Goal: Task Accomplishment & Management: Use online tool/utility

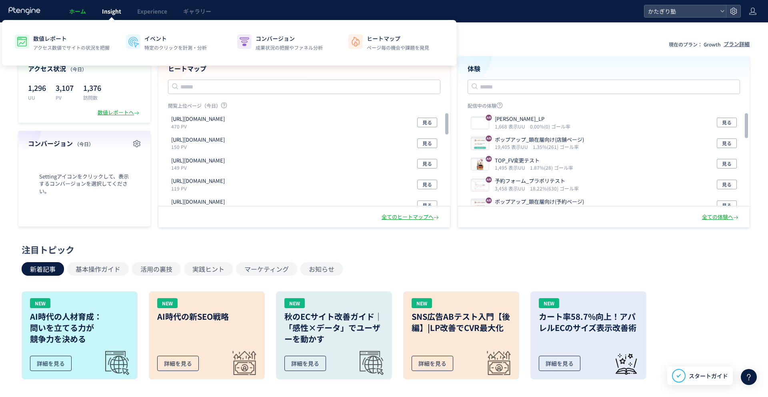
click at [106, 13] on span "Insight" at bounding box center [111, 11] width 19 height 8
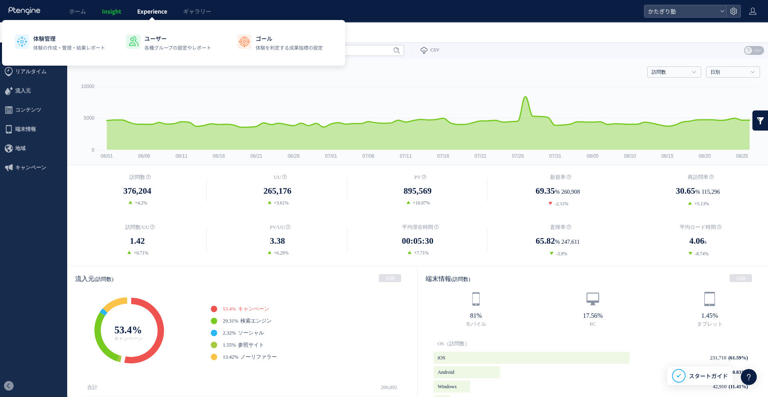
click at [142, 10] on span "Experience" at bounding box center [152, 11] width 30 height 8
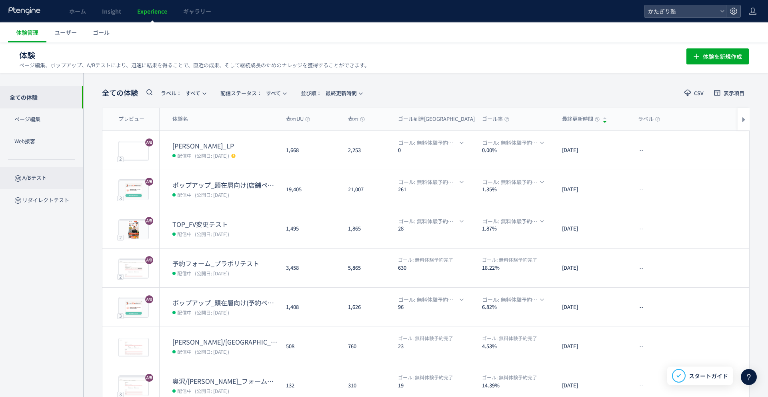
click at [38, 176] on p "A/Bテスト" at bounding box center [41, 178] width 83 height 22
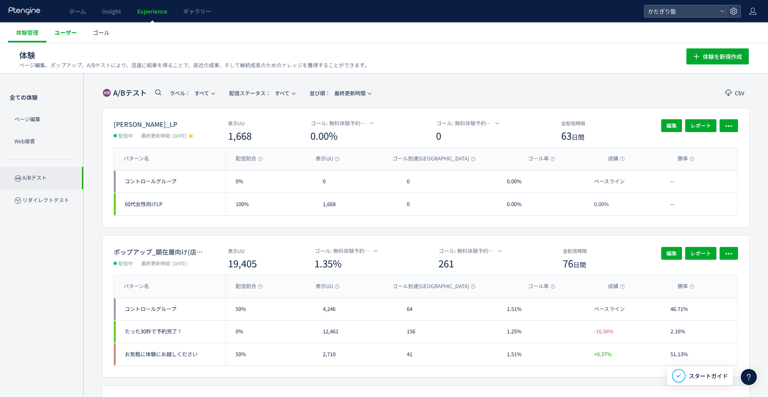
click at [54, 37] on link "ユーザー" at bounding box center [65, 32] width 38 height 20
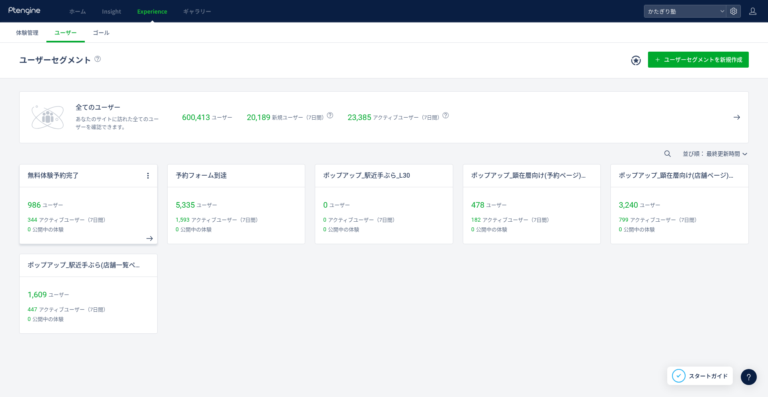
click at [68, 181] on div "無料体験予約完了" at bounding box center [82, 175] width 124 height 22
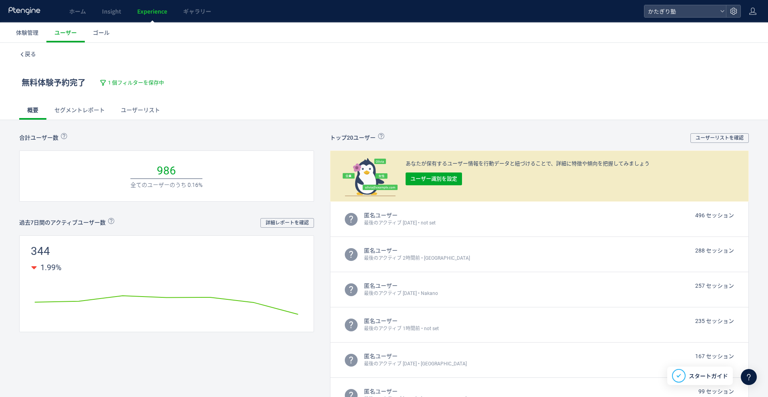
click at [85, 107] on link "セグメントレポート" at bounding box center [79, 109] width 66 height 19
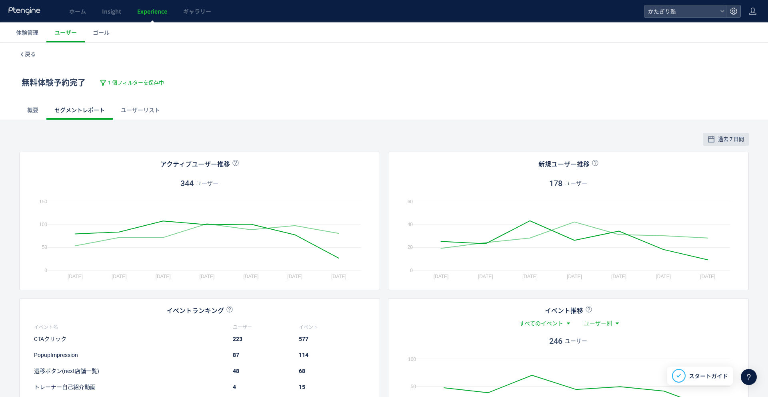
click at [143, 108] on link "ユーザーリスト" at bounding box center [140, 109] width 55 height 19
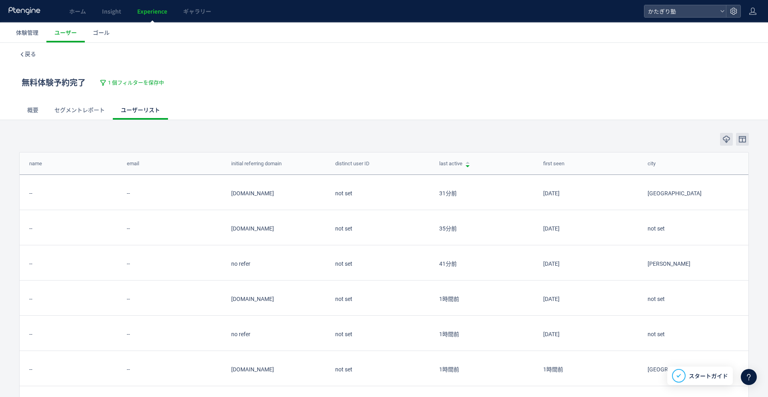
click at [32, 61] on div "戻る" at bounding box center [383, 54] width 729 height 22
click at [30, 57] on span "戻る" at bounding box center [30, 54] width 11 height 6
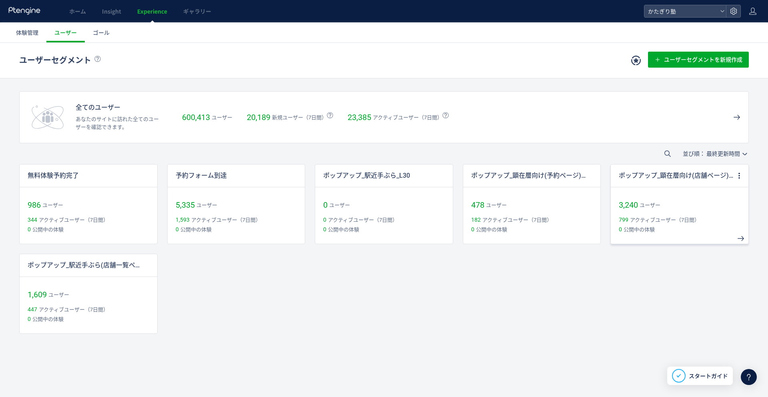
click at [673, 171] on p "ポップアップ_顕在層向け(店舗ページ)-たった30秒で予約完了！_L30" at bounding box center [677, 175] width 116 height 9
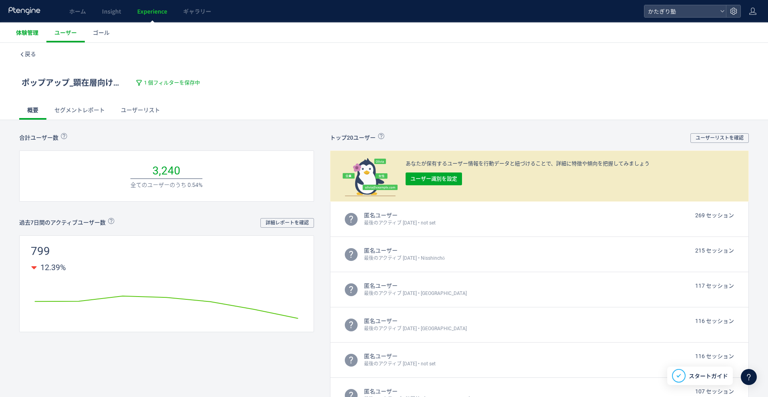
click at [34, 33] on span "体験管理" at bounding box center [27, 32] width 22 height 8
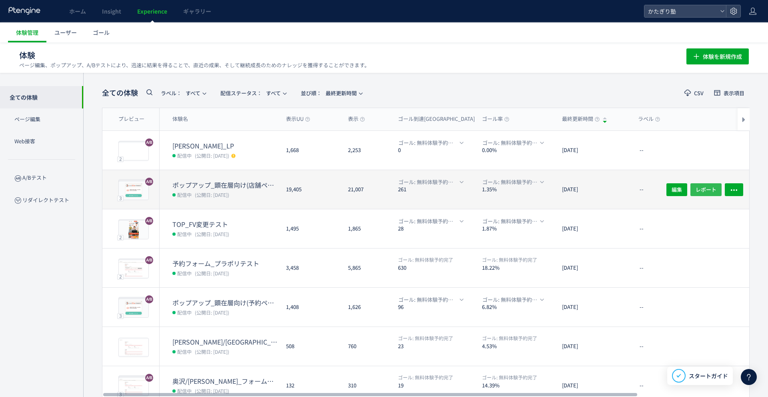
click at [711, 187] on span "レポート" at bounding box center [705, 189] width 21 height 13
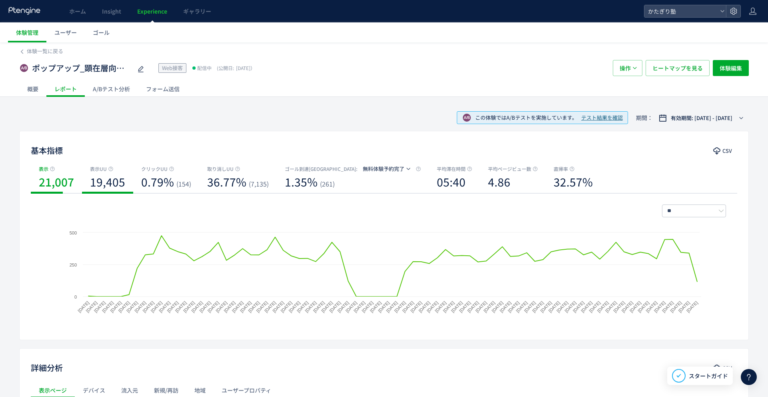
click at [112, 177] on b "19,405" at bounding box center [107, 182] width 35 height 16
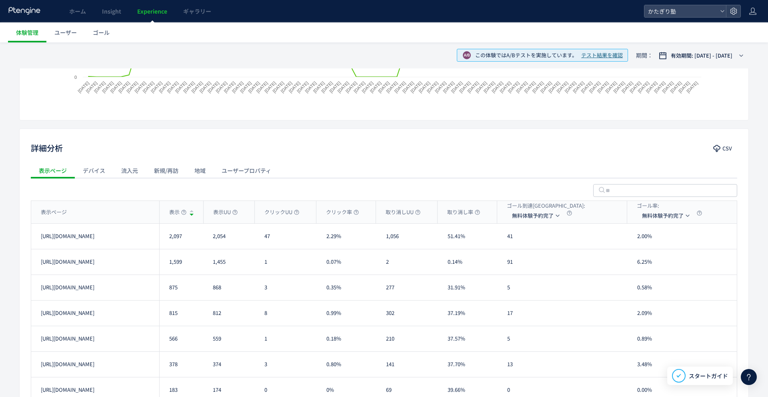
scroll to position [220, 0]
click at [216, 166] on div "ユーザープロパティ" at bounding box center [247, 170] width 66 height 16
click at [152, 167] on div "新規/再訪" at bounding box center [166, 170] width 40 height 16
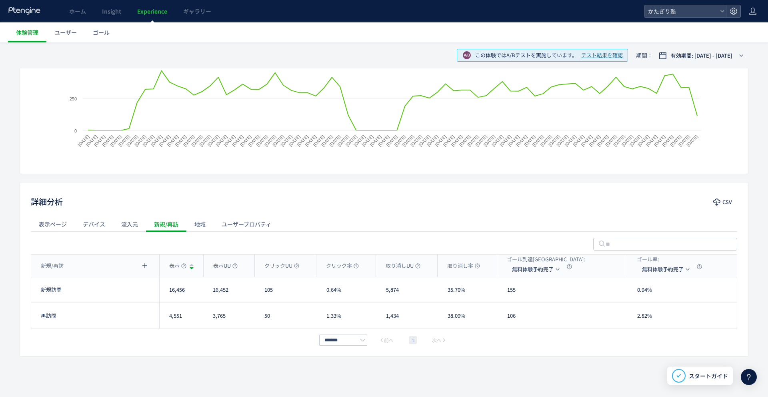
scroll to position [166, 0]
click at [121, 220] on div "流入元" at bounding box center [129, 224] width 33 height 16
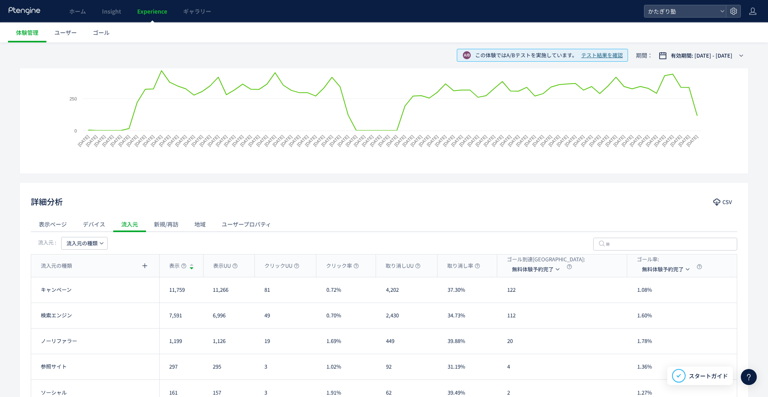
click at [60, 226] on div "表示ページ" at bounding box center [53, 224] width 44 height 16
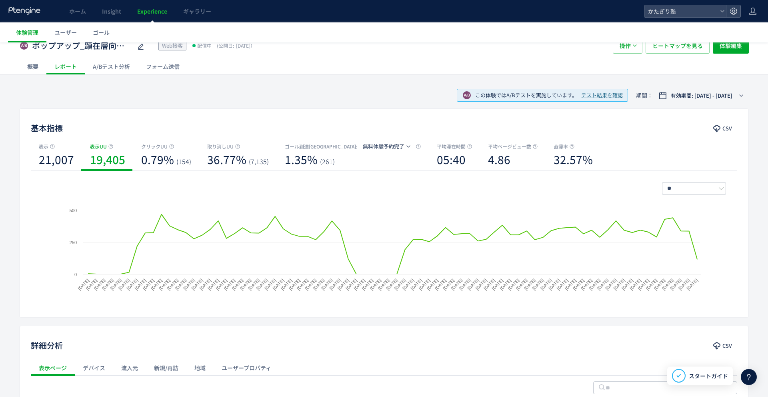
scroll to position [0, 0]
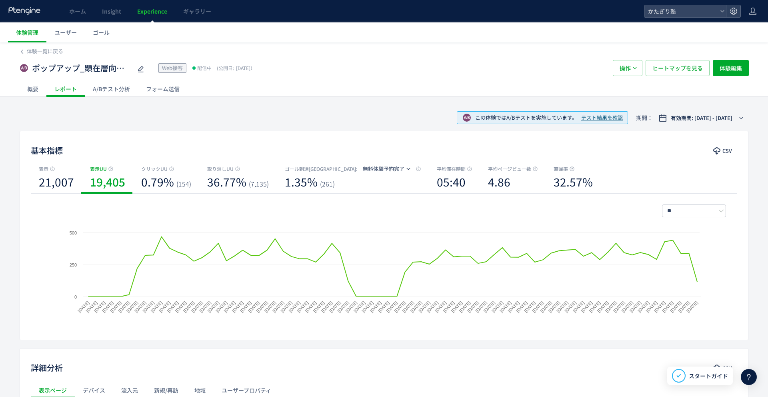
click at [108, 91] on div "A/Bテスト分析" at bounding box center [111, 89] width 53 height 16
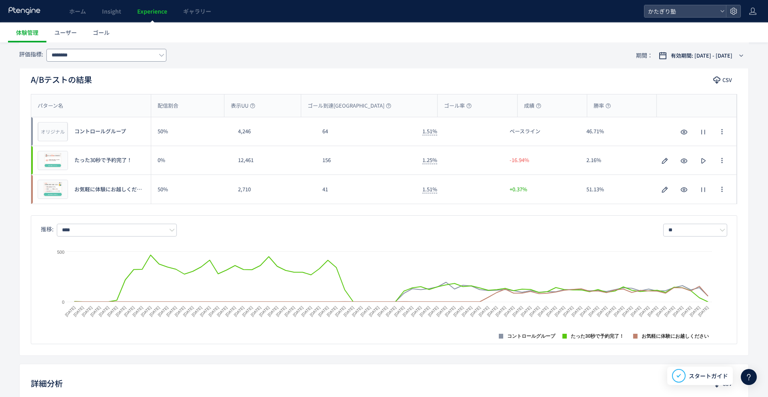
scroll to position [71, 0]
click at [721, 191] on icon "button" at bounding box center [722, 189] width 6 height 6
click at [724, 186] on icon "button" at bounding box center [722, 189] width 6 height 6
click at [743, 80] on div "A/Bテストの結果 CSV" at bounding box center [384, 80] width 729 height 14
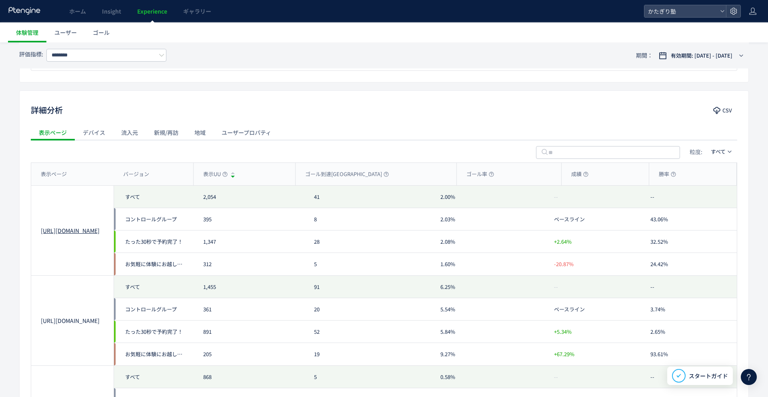
scroll to position [336, 0]
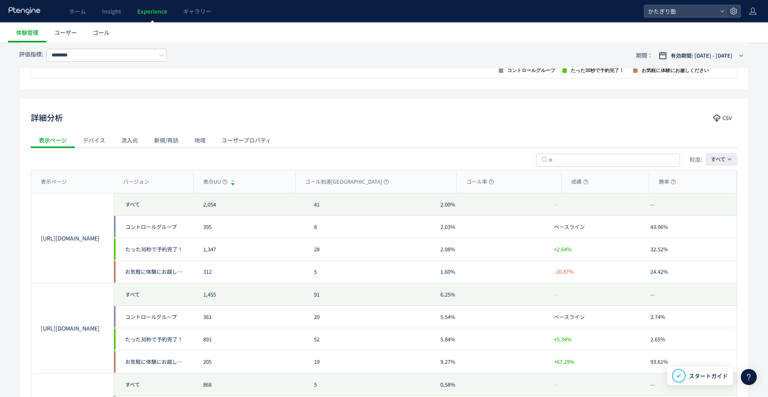
click at [718, 162] on span "すべて" at bounding box center [718, 159] width 15 height 8
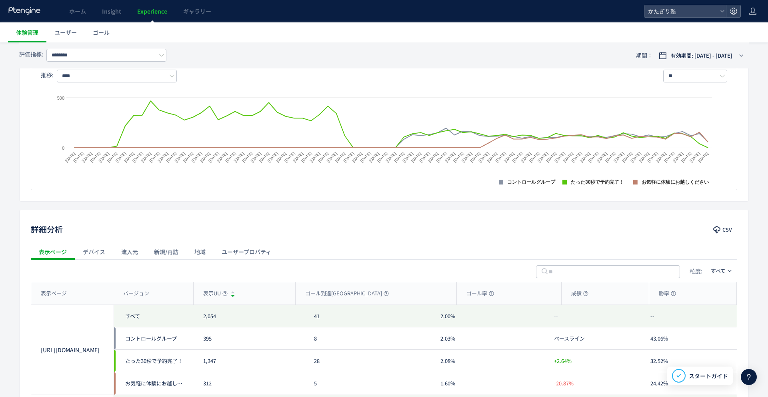
scroll to position [352, 0]
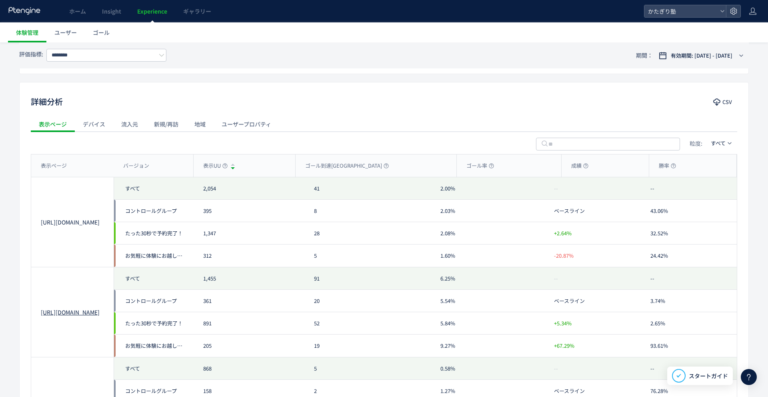
click at [70, 308] on link "[URL][DOMAIN_NAME]" at bounding box center [72, 312] width 63 height 8
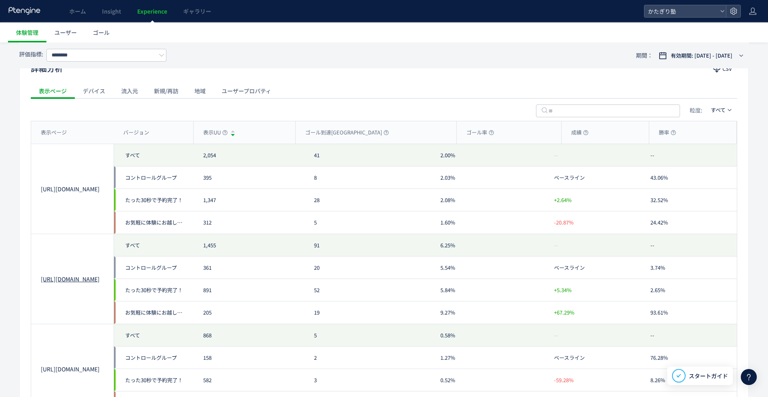
scroll to position [341, 0]
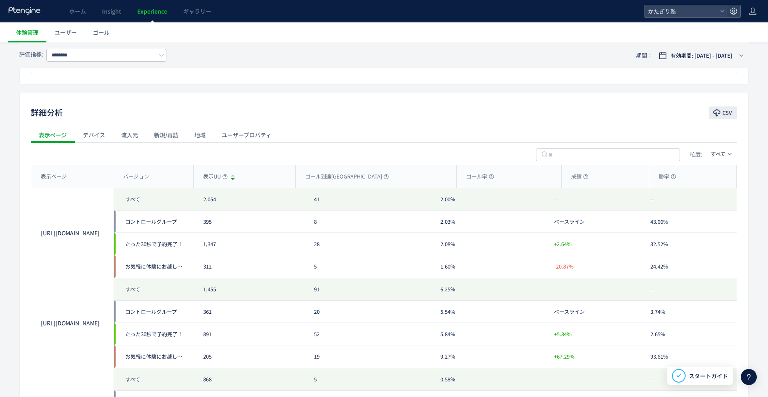
click at [724, 108] on span "CSV" at bounding box center [727, 112] width 10 height 13
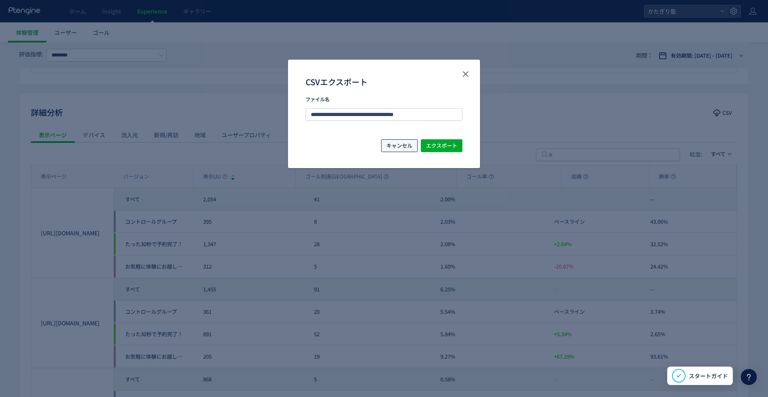
click at [405, 148] on span "キャンセル" at bounding box center [399, 145] width 26 height 13
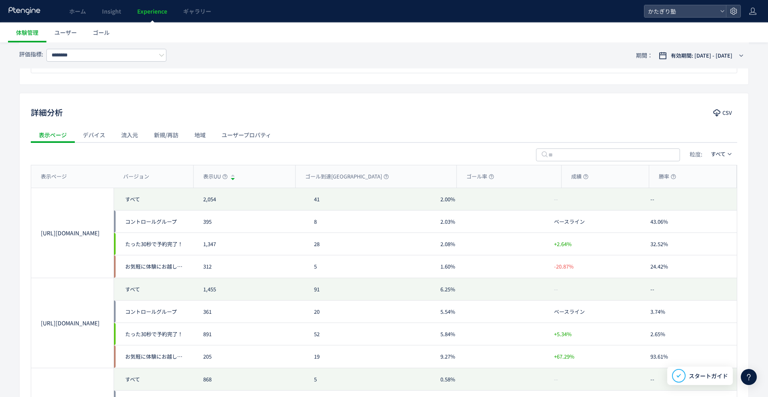
click at [87, 143] on div "粒度: すべて" at bounding box center [384, 153] width 706 height 22
click at [96, 136] on div "デバイス" at bounding box center [94, 135] width 38 height 16
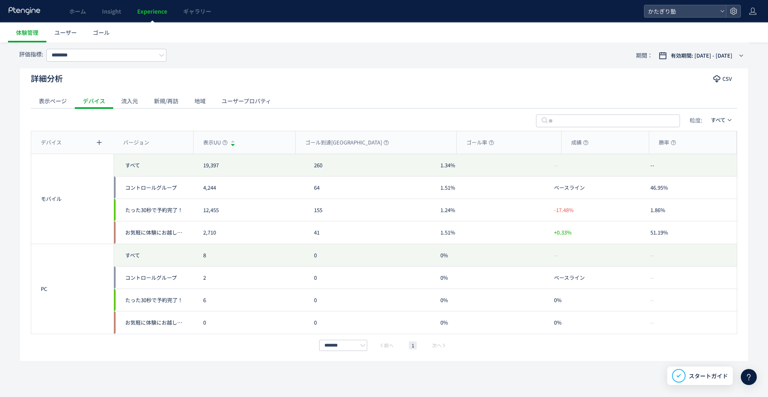
scroll to position [381, 0]
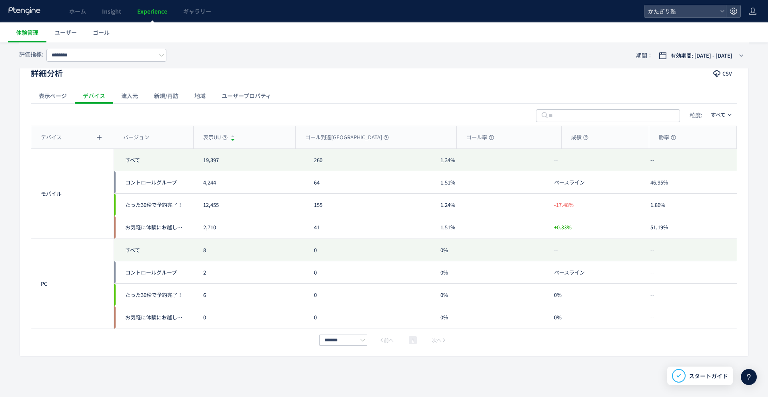
click at [138, 98] on div "流入元" at bounding box center [129, 96] width 33 height 16
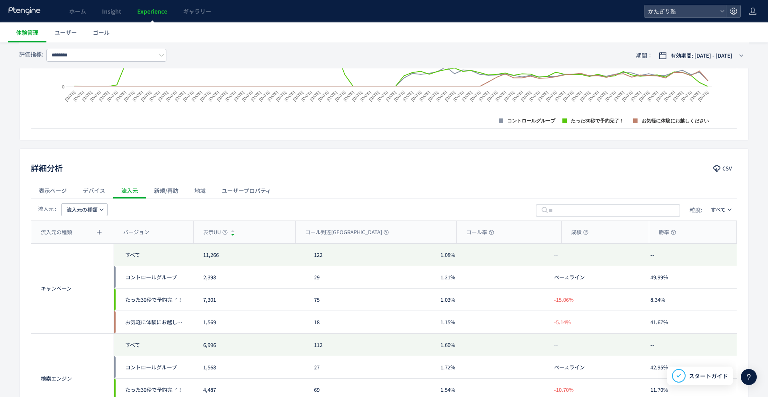
scroll to position [196, 0]
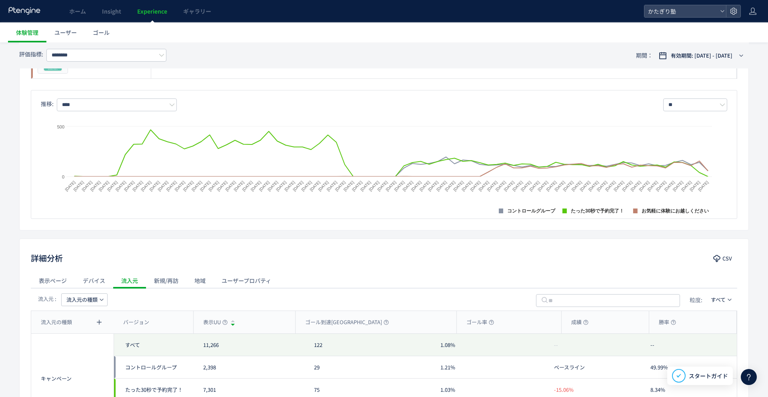
click at [162, 275] on div "新規/再訪" at bounding box center [166, 280] width 40 height 16
click at [208, 279] on div "地域" at bounding box center [199, 280] width 27 height 16
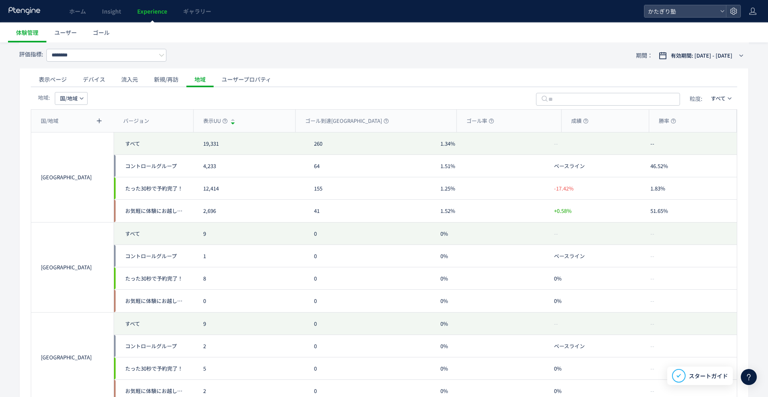
scroll to position [367, 0]
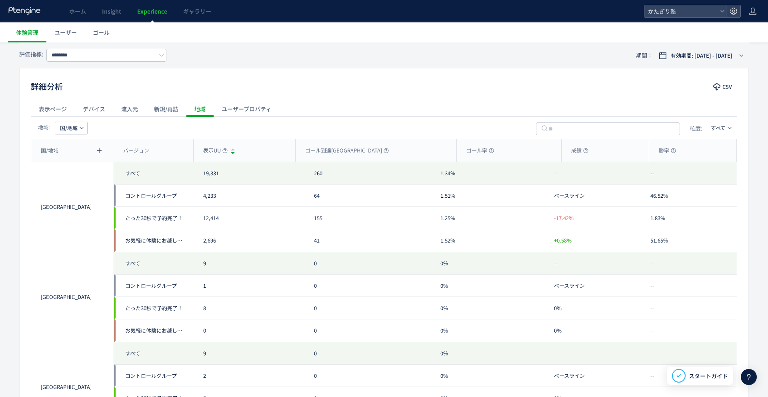
click at [238, 109] on div "ユーザープロパティ" at bounding box center [247, 109] width 66 height 16
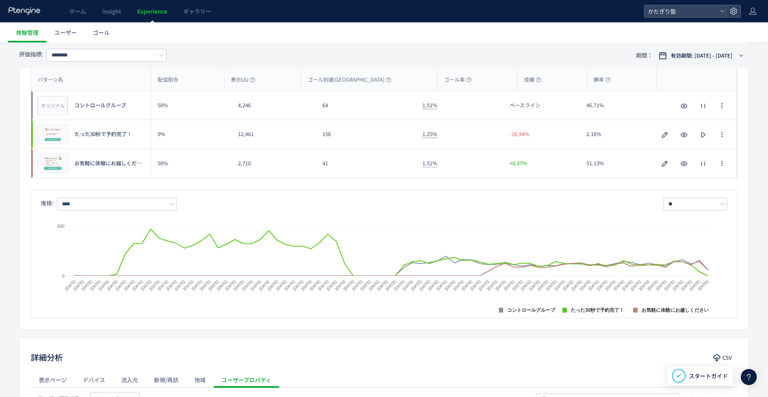
scroll to position [0, 0]
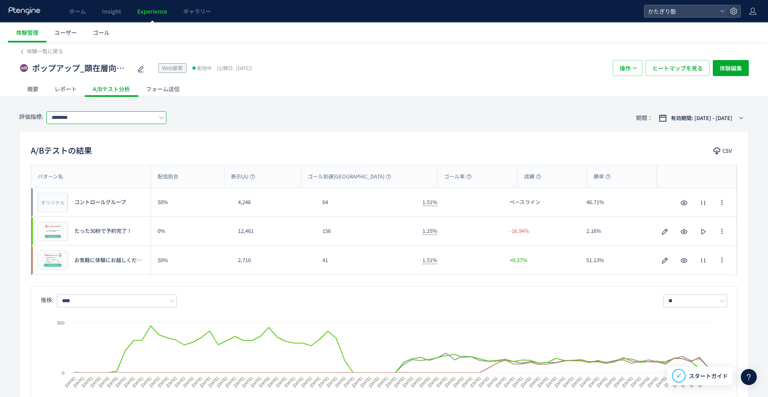
click at [122, 116] on input "********" at bounding box center [106, 117] width 120 height 13
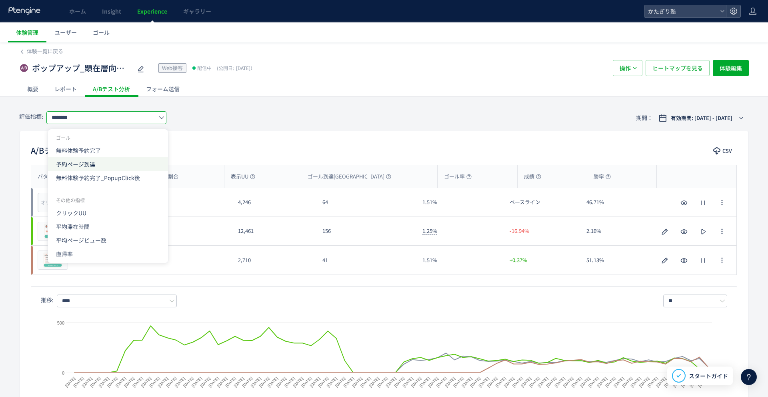
click at [104, 165] on span "予約ページ到達" at bounding box center [108, 164] width 104 height 14
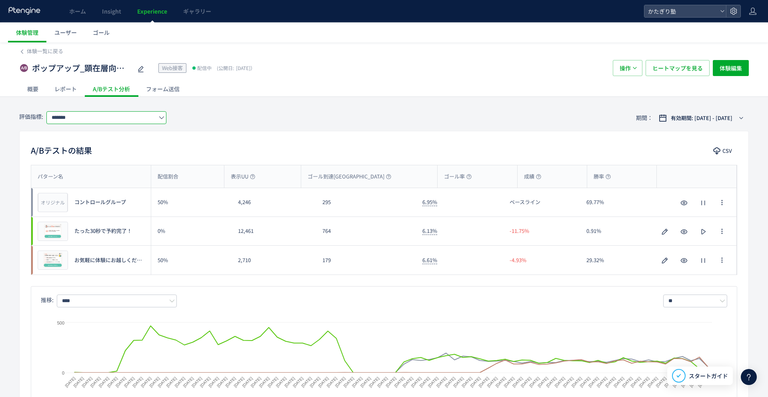
click at [148, 119] on input "*******" at bounding box center [106, 117] width 120 height 13
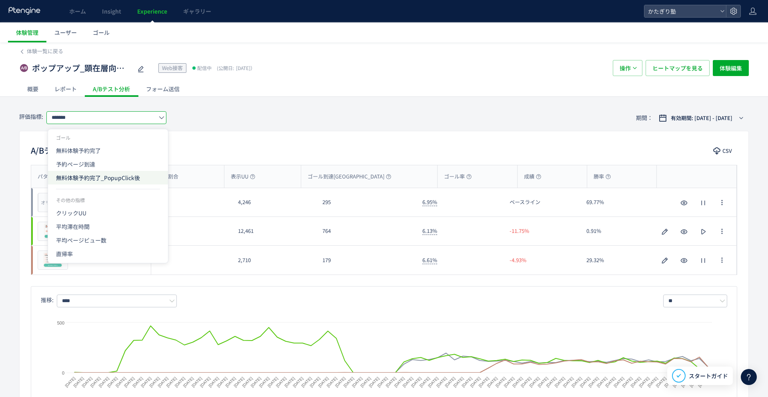
click at [116, 183] on span "無料体験予約完了_PopupClick後" at bounding box center [108, 178] width 104 height 14
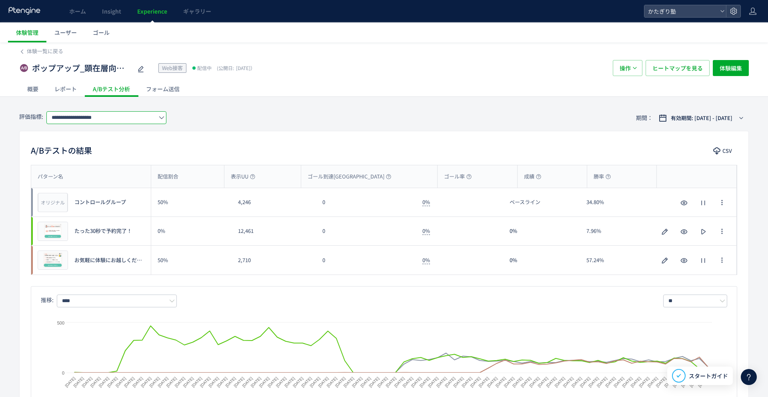
click at [144, 115] on input "**********" at bounding box center [106, 117] width 120 height 13
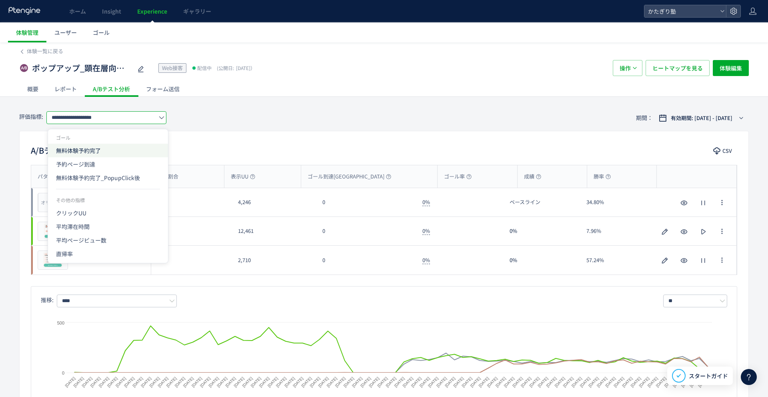
click at [128, 148] on span "無料体験予約完了" at bounding box center [108, 151] width 104 height 14
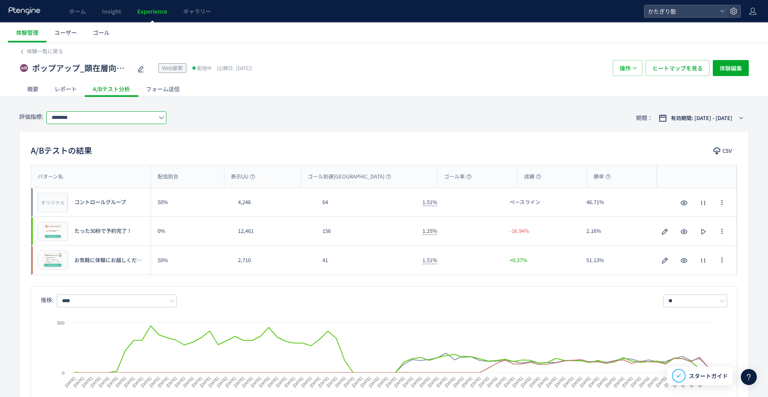
click at [152, 120] on input "********" at bounding box center [106, 117] width 120 height 13
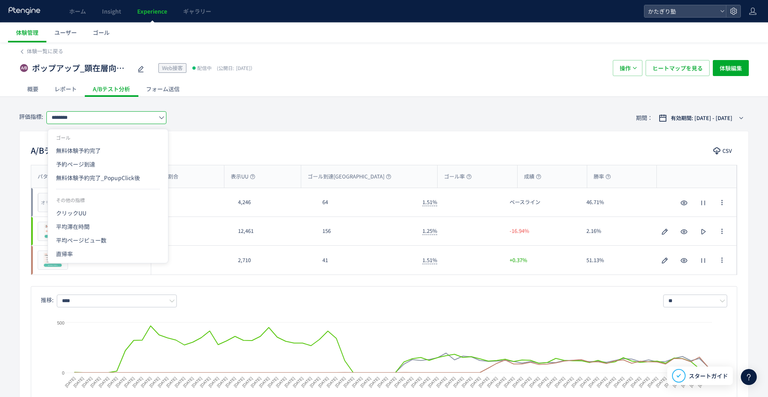
click at [152, 120] on input "********" at bounding box center [106, 117] width 120 height 13
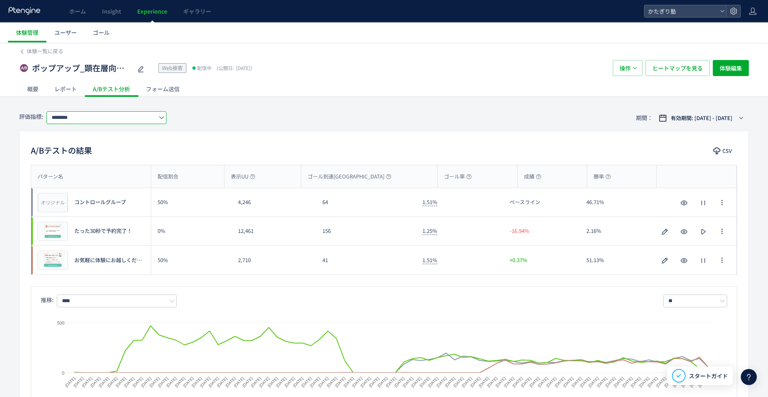
click at [162, 120] on span at bounding box center [162, 117] width 6 height 13
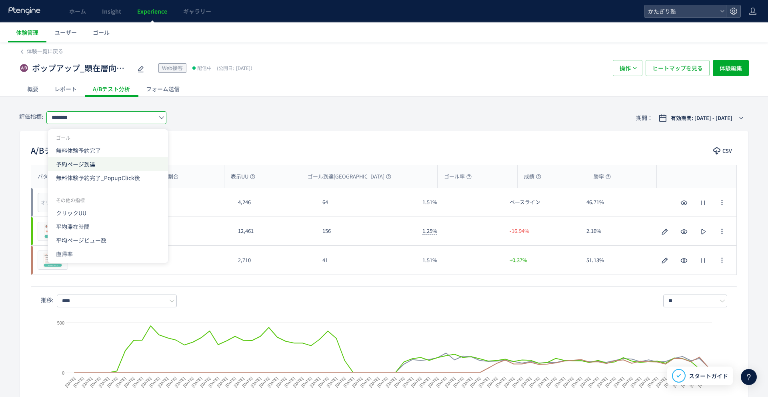
click at [144, 163] on span "予約ページ到達" at bounding box center [108, 164] width 104 height 14
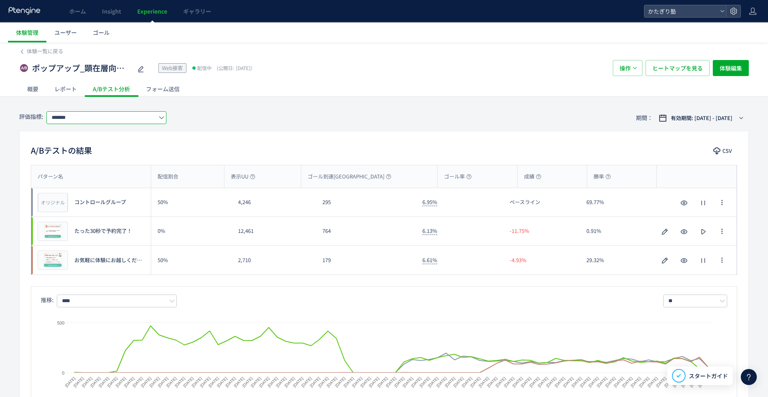
click at [139, 116] on input "*******" at bounding box center [106, 117] width 120 height 13
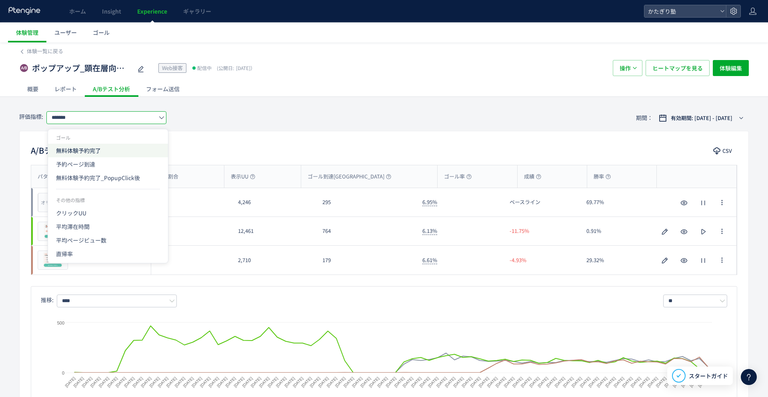
click at [148, 146] on span "無料体験予約完了" at bounding box center [108, 151] width 104 height 14
type input "********"
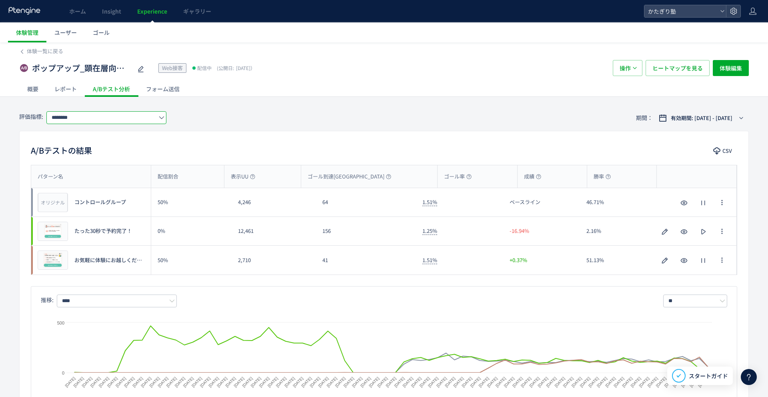
click at [34, 91] on div "概要" at bounding box center [32, 89] width 27 height 16
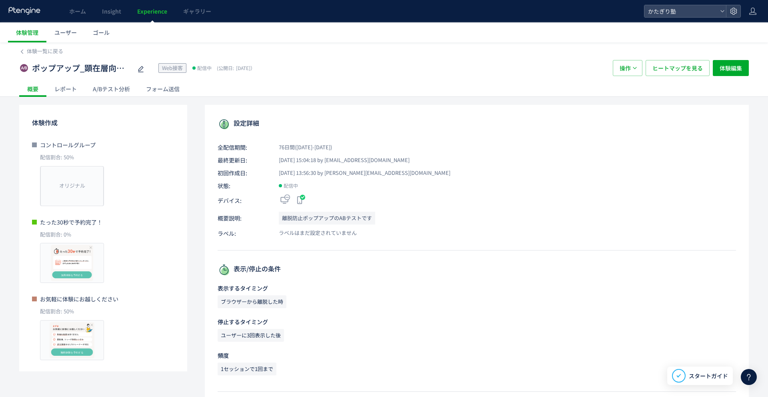
click at [71, 91] on div "レポート" at bounding box center [65, 89] width 38 height 16
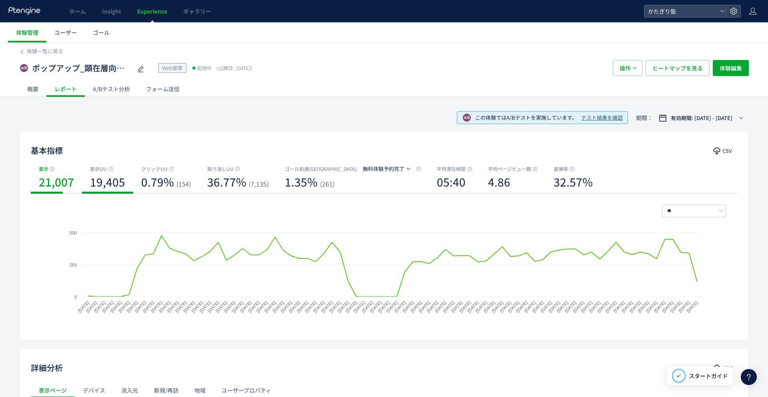
click at [99, 179] on b "19,405" at bounding box center [107, 182] width 35 height 16
click at [121, 86] on div "A/Bテスト分析" at bounding box center [111, 89] width 53 height 16
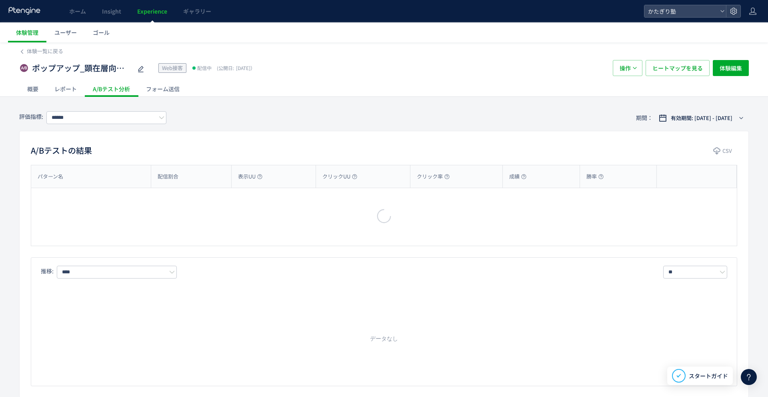
type input "********"
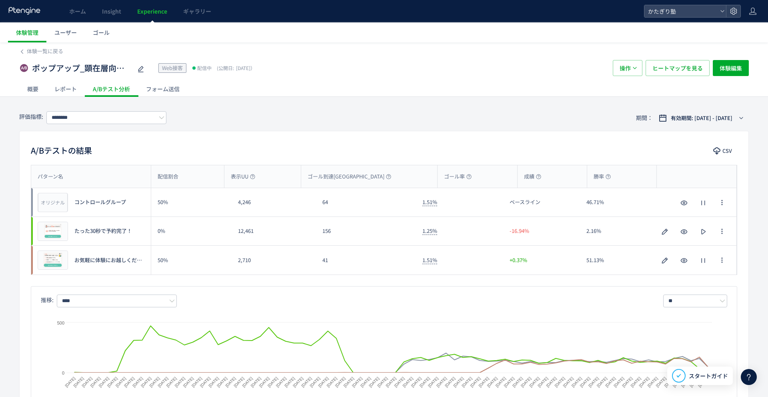
click at [166, 91] on div "フォーム送信" at bounding box center [163, 89] width 50 height 16
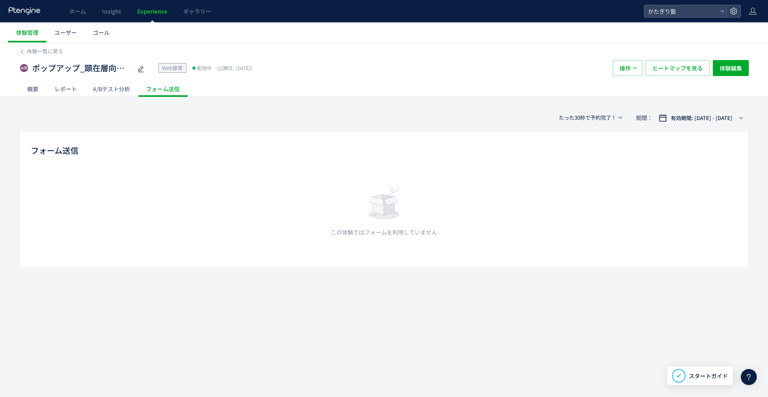
click at [133, 95] on div "A/Bテスト分析" at bounding box center [111, 89] width 53 height 16
